Goal: Navigation & Orientation: Find specific page/section

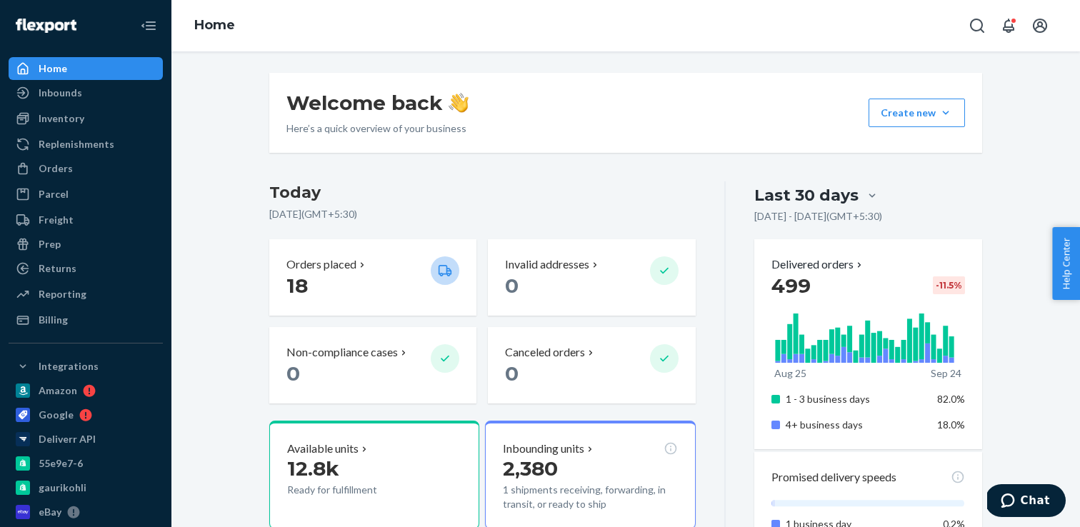
click at [677, 193] on h3 "Today" at bounding box center [482, 192] width 426 height 23
click at [54, 319] on div "Billing" at bounding box center [53, 320] width 29 height 14
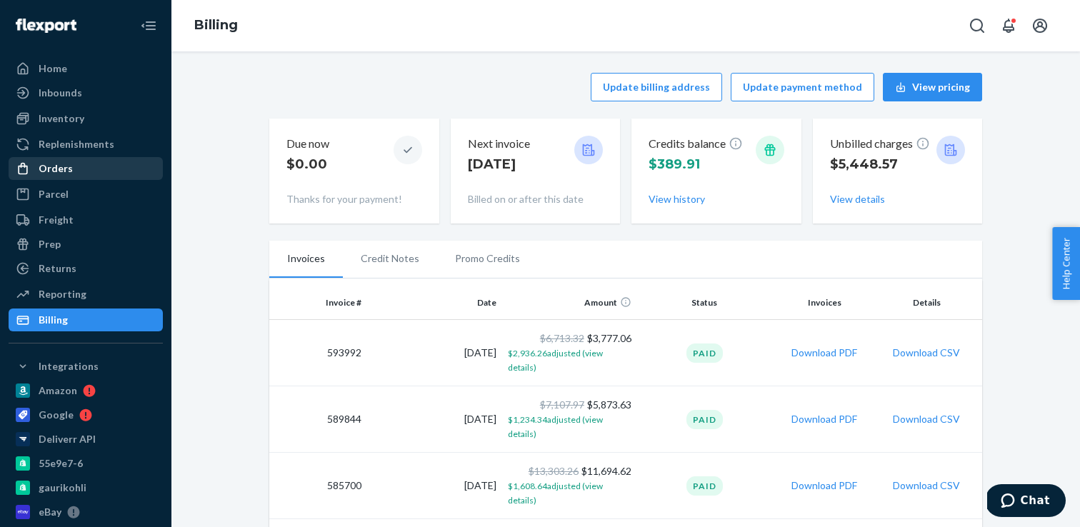
click at [67, 167] on div "Orders" at bounding box center [56, 168] width 34 height 14
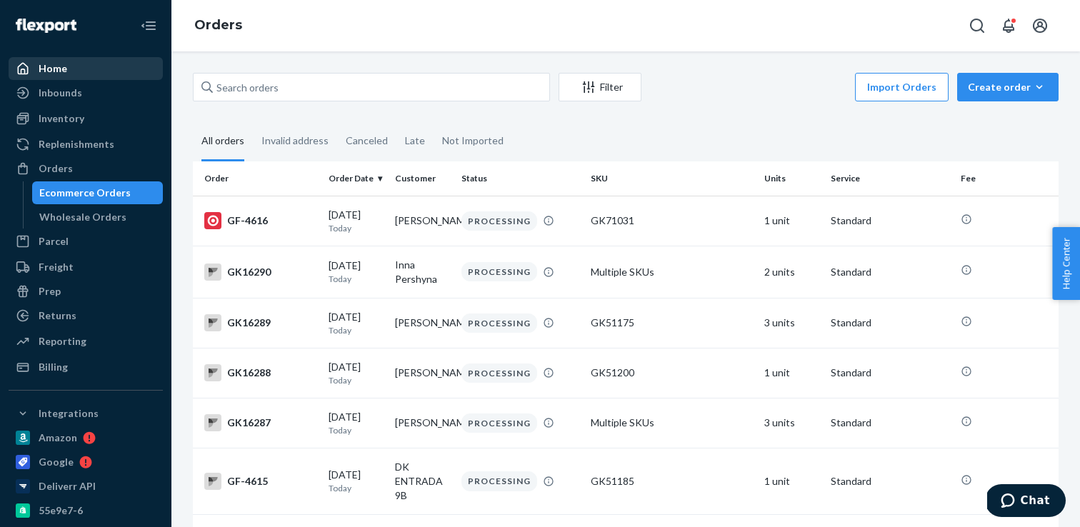
click at [128, 64] on div "Home" at bounding box center [85, 69] width 151 height 20
